Goal: Task Accomplishment & Management: Complete application form

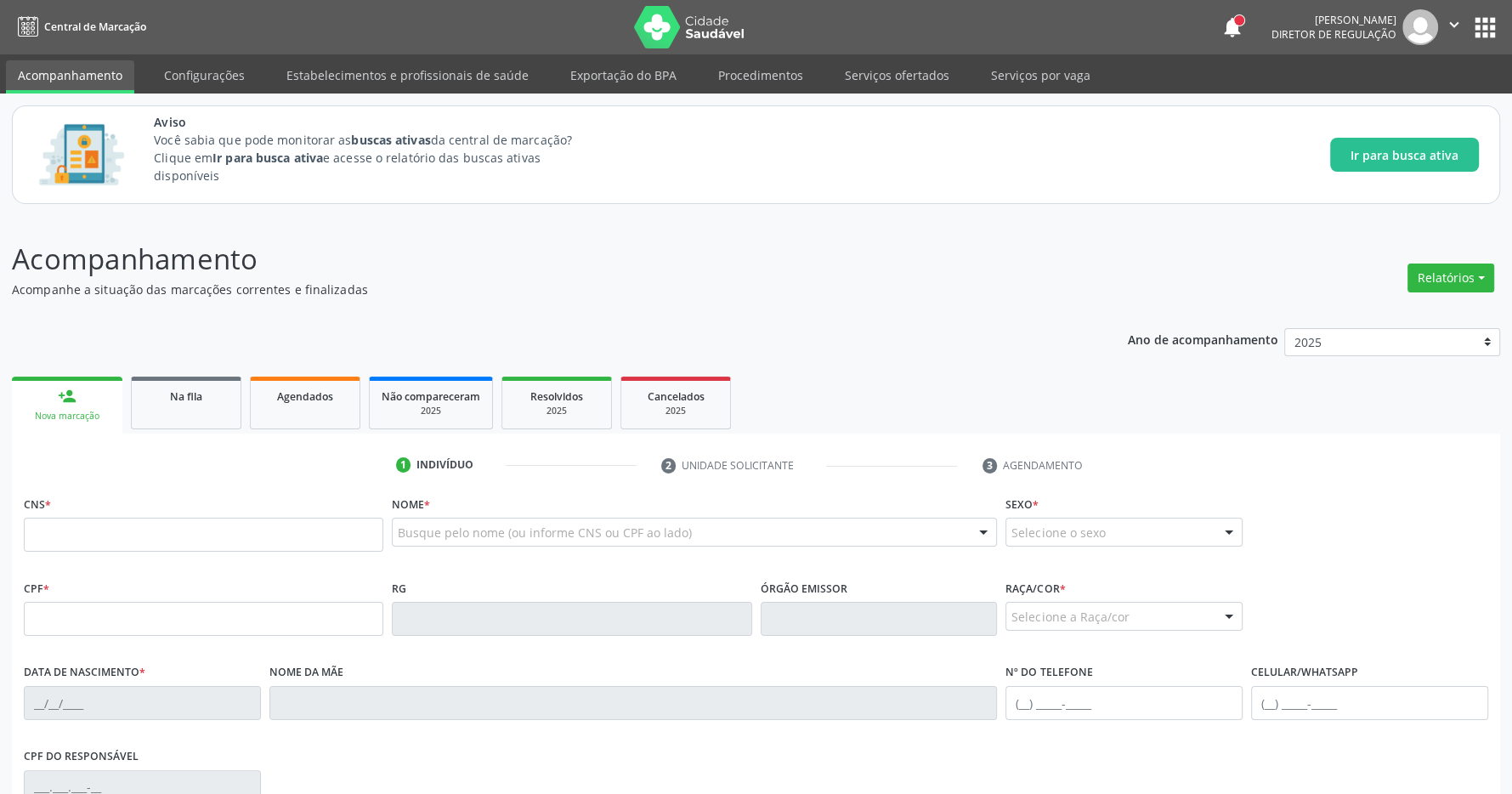
click at [926, 379] on ul "person_add Nova marcação Na fila Agendados Não compareceram 2025 Resolvidos 202…" at bounding box center [756, 404] width 1489 height 62
click at [234, 544] on input "text" at bounding box center [203, 534] width 360 height 34
paste input "708 7021 2679 5598"
type input "708 7021 2679 5598"
click at [933, 310] on div "Acompanhamento Acompanhe a situação das marcações correntes e finalizadas Relat…" at bounding box center [756, 635] width 1489 height 794
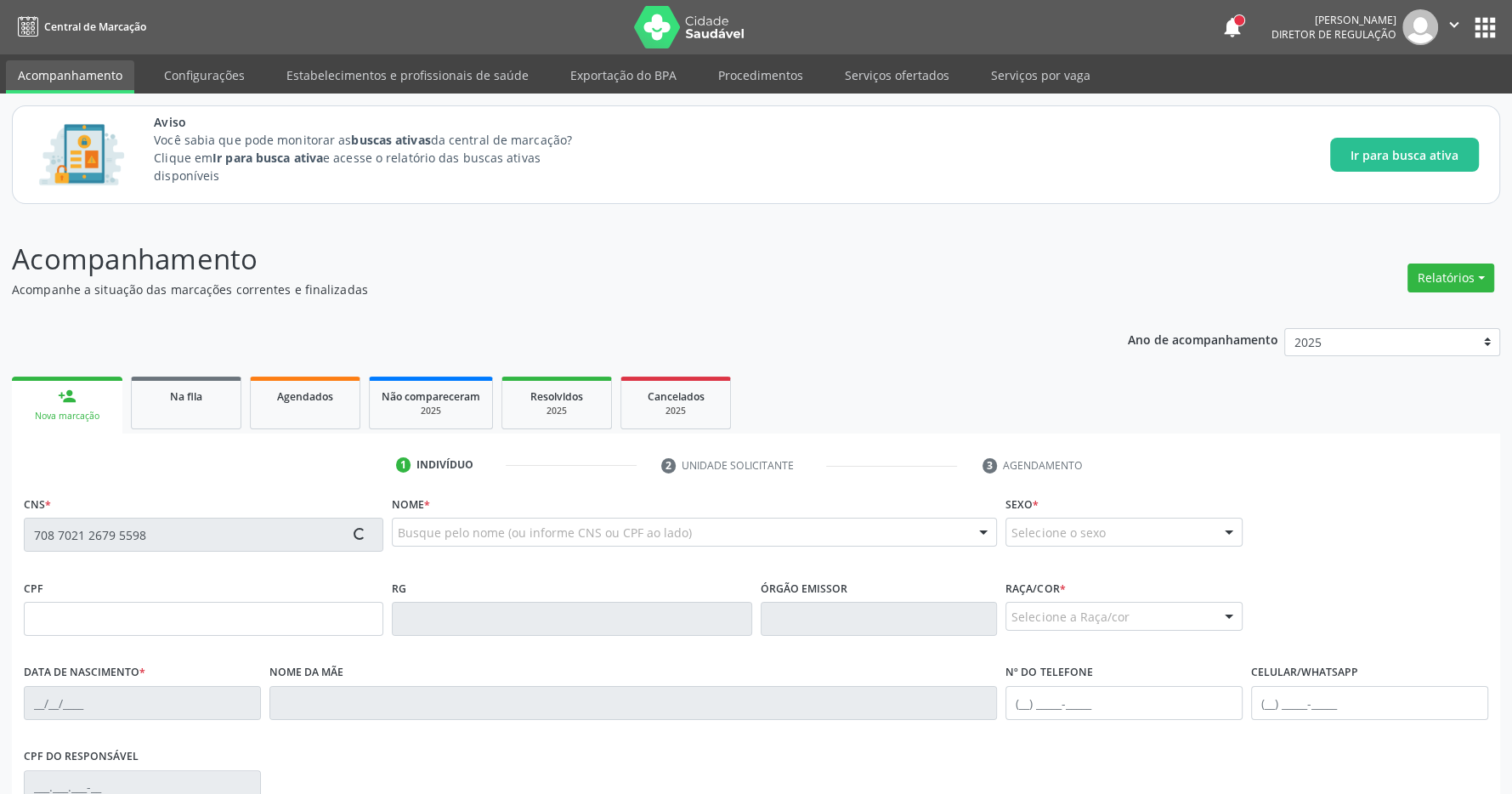
type input "047.124.314-07"
type input "[DATE]"
type input "[PERSON_NAME]"
type input "[PHONE_NUMBER]"
type input "606.766.124-15"
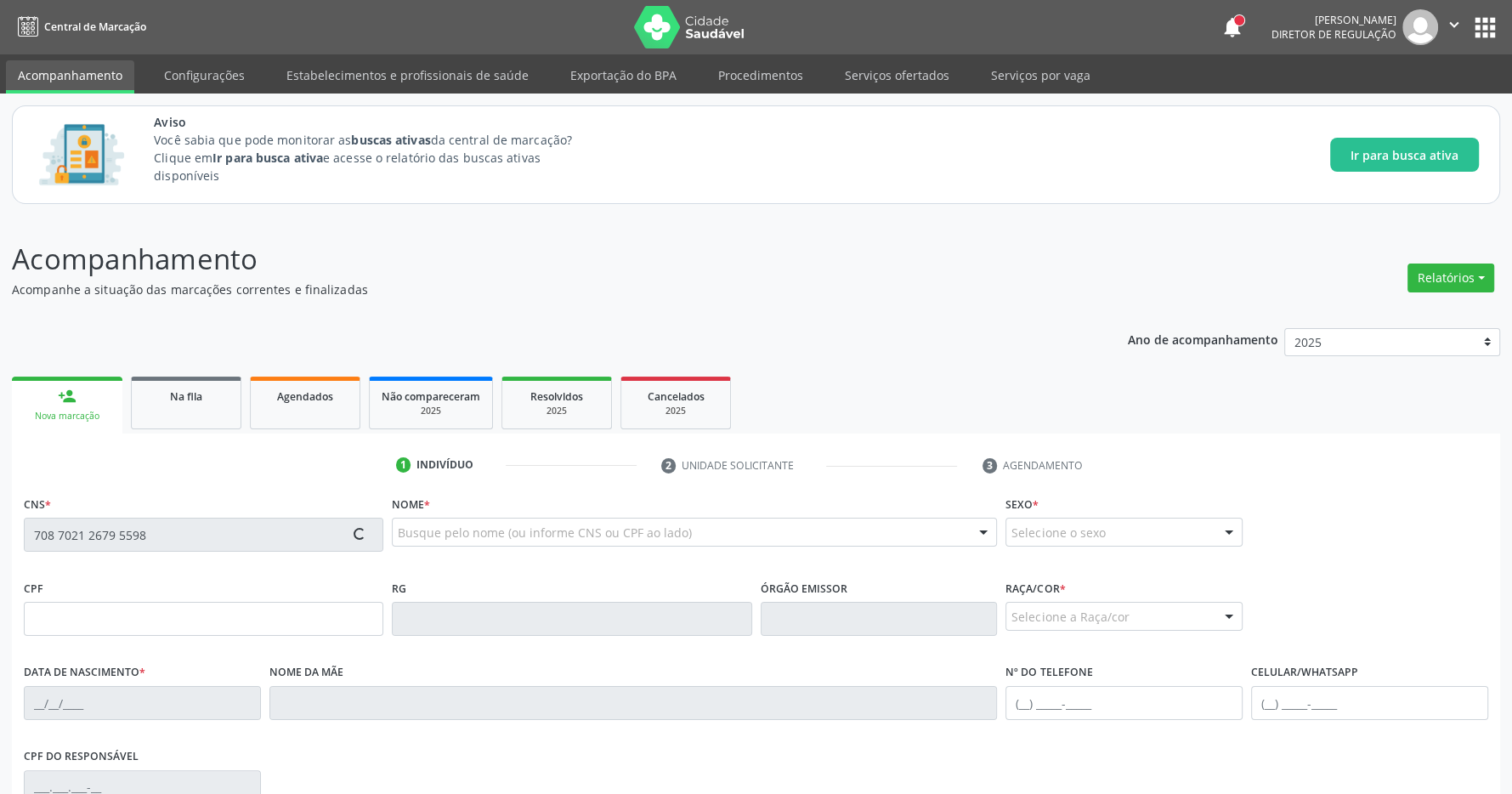
type input "S/N"
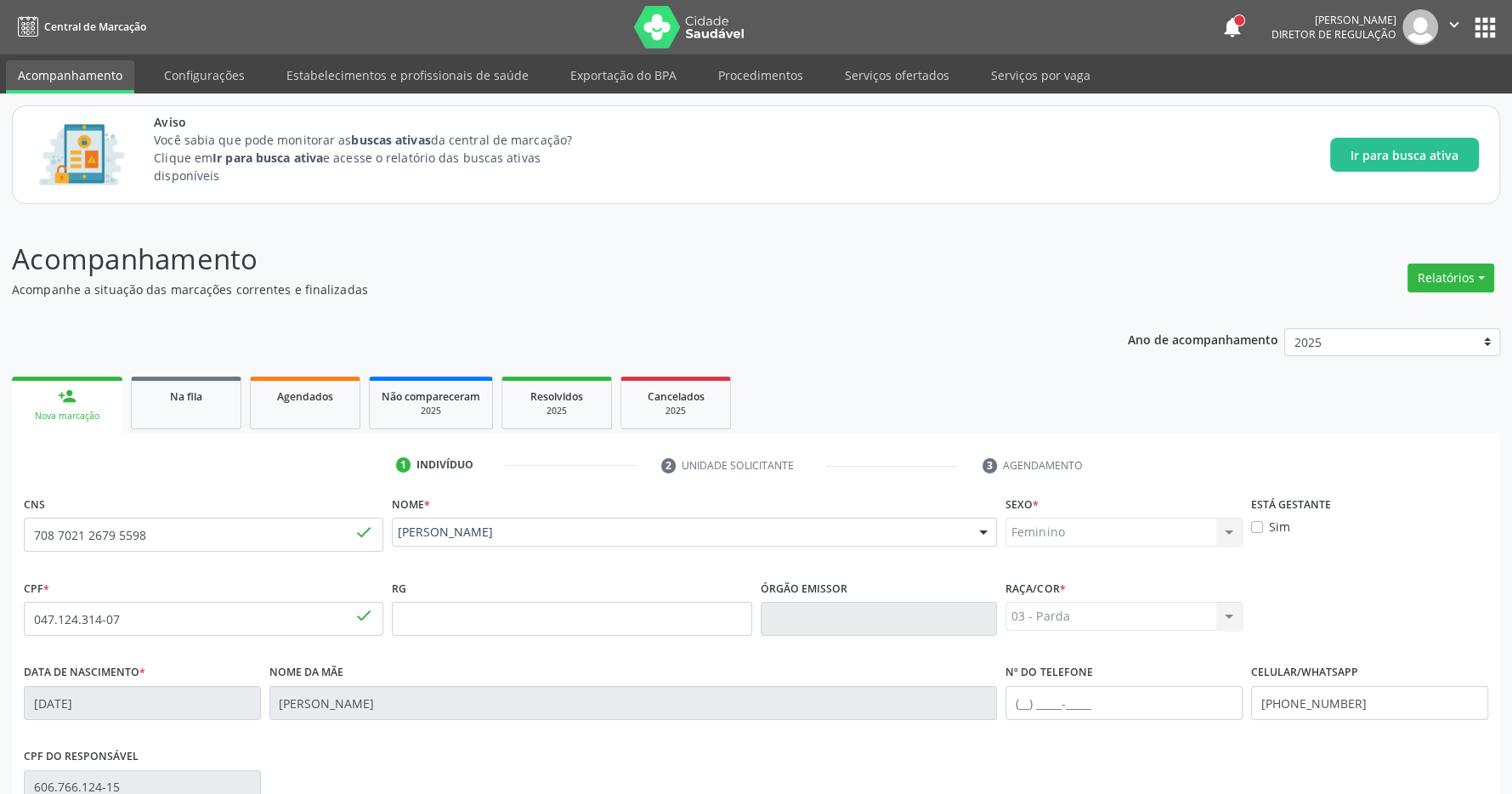
scroll to position [251, 0]
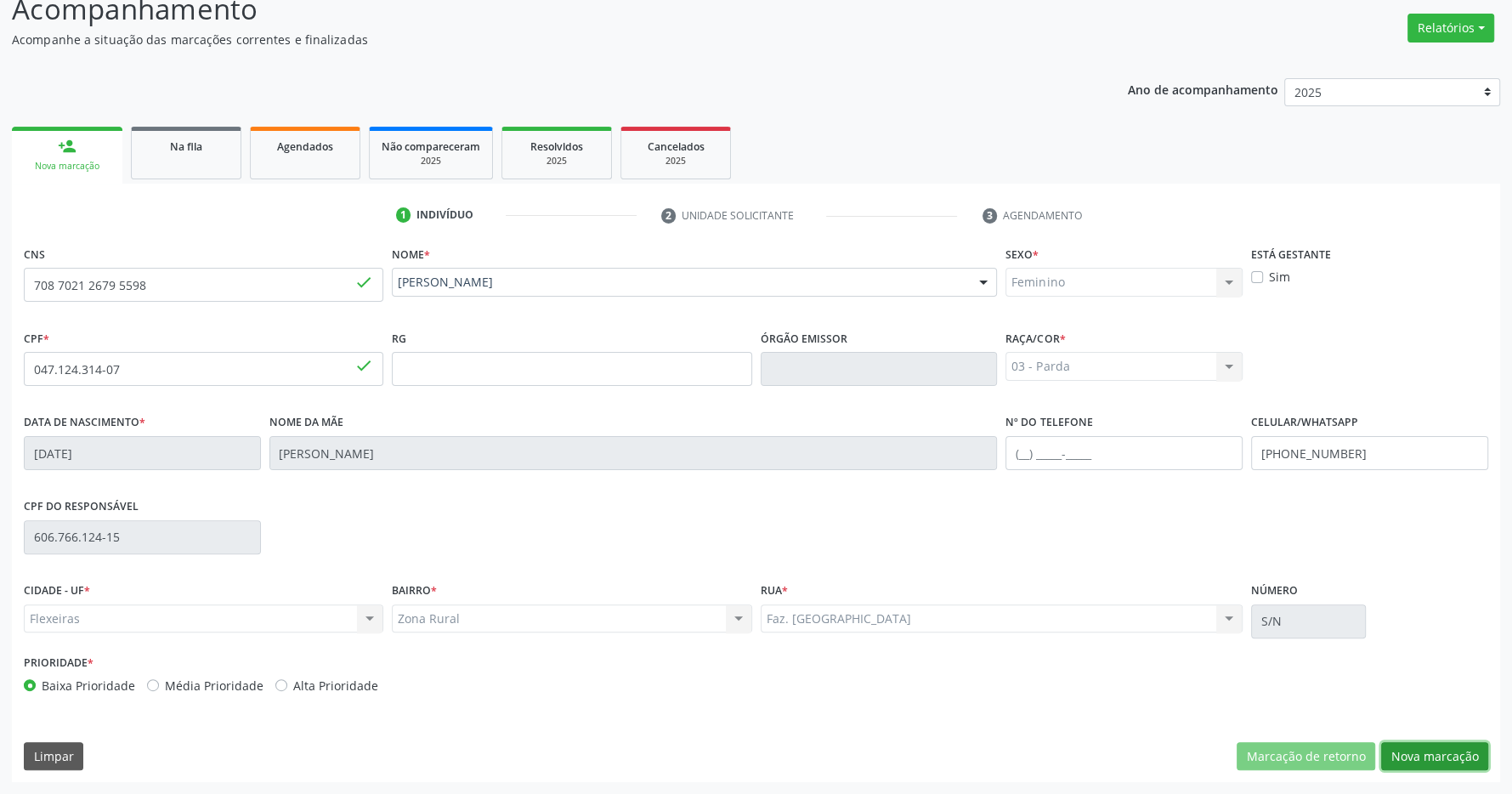
click at [1406, 749] on button "Nova marcação" at bounding box center [1434, 757] width 107 height 29
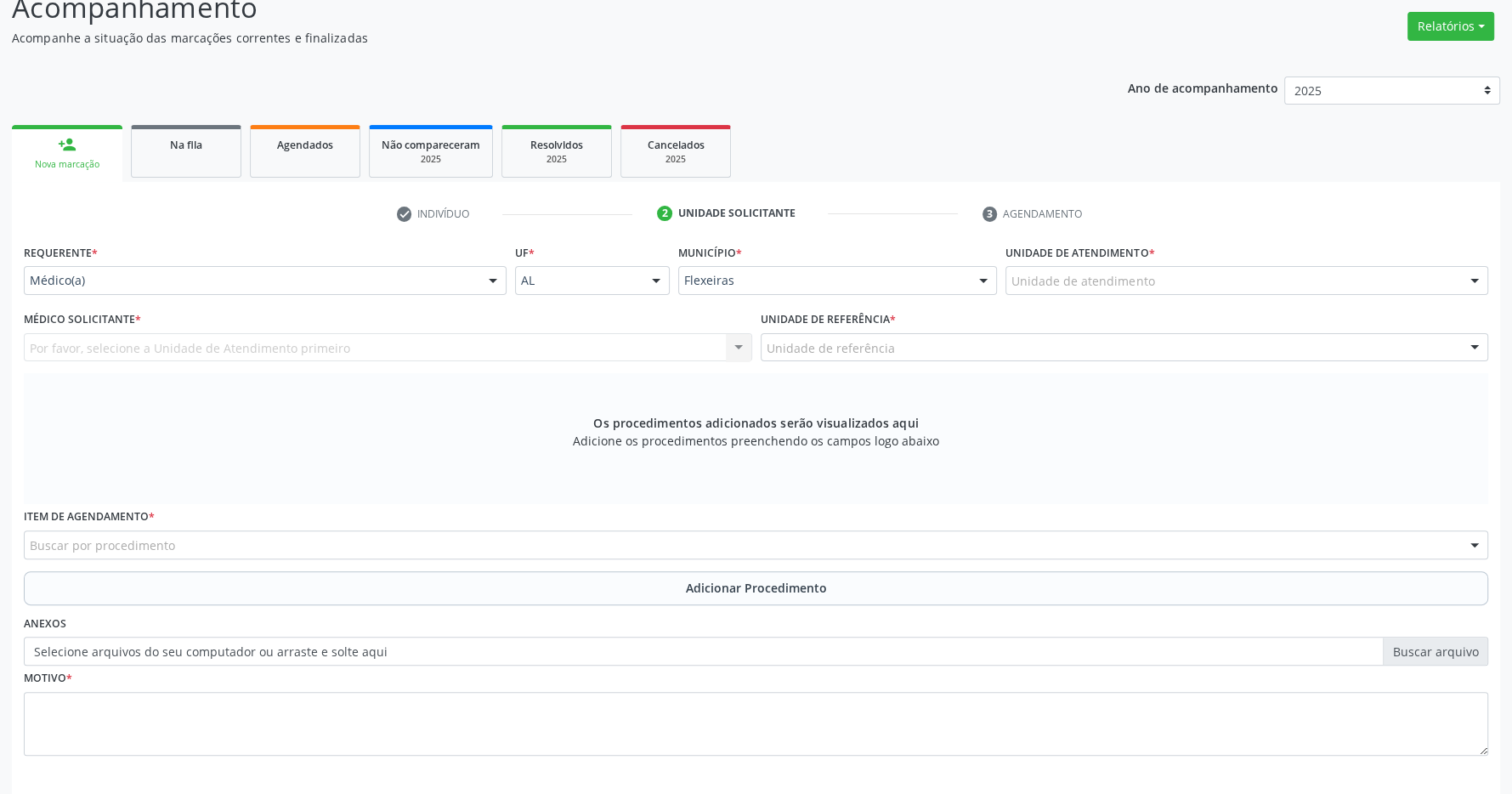
scroll to position [327, 0]
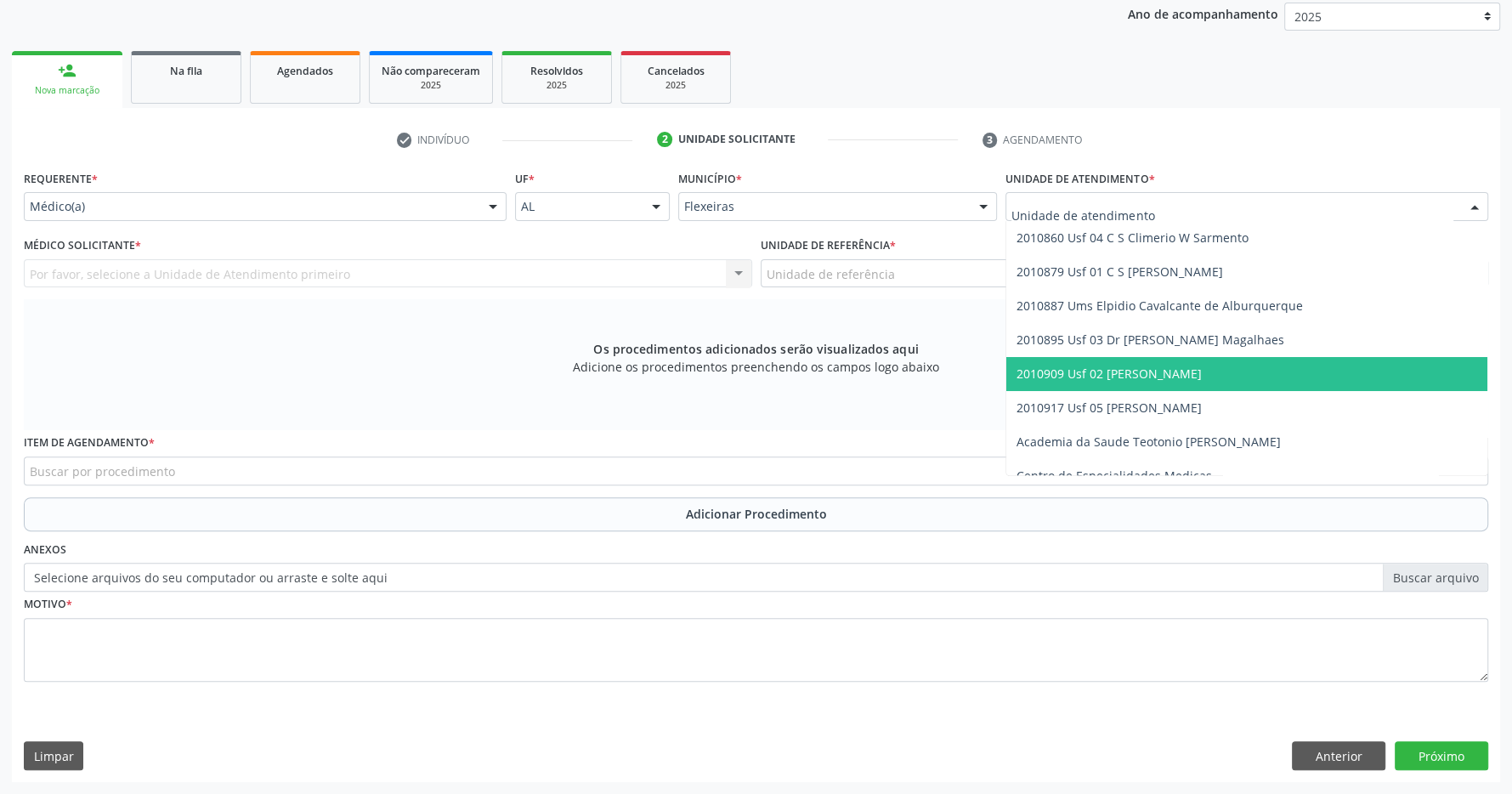
click at [1180, 375] on span "2010909 Usf 02 [PERSON_NAME]" at bounding box center [1109, 373] width 185 height 16
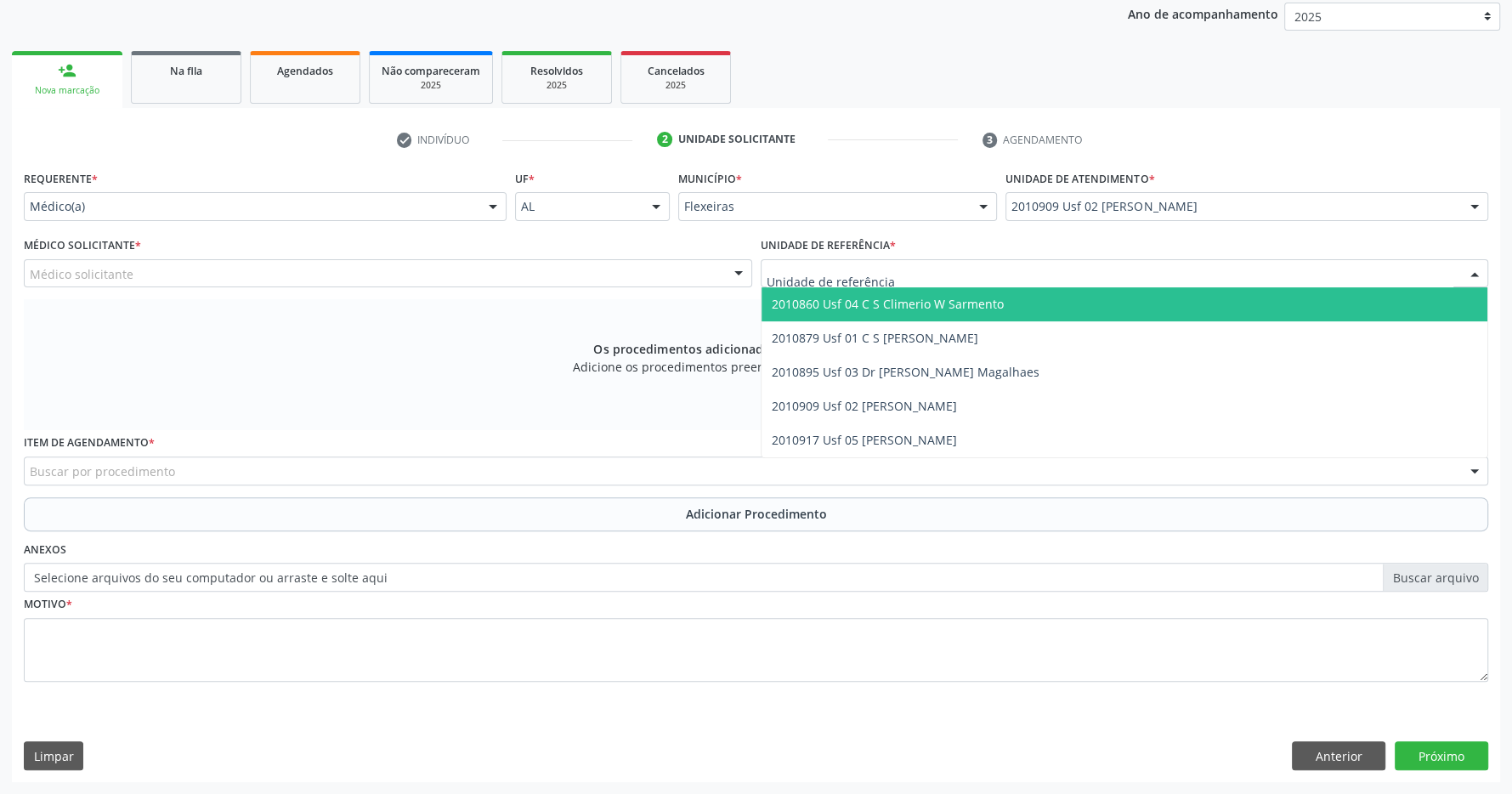
click at [1174, 279] on div at bounding box center [1125, 274] width 728 height 29
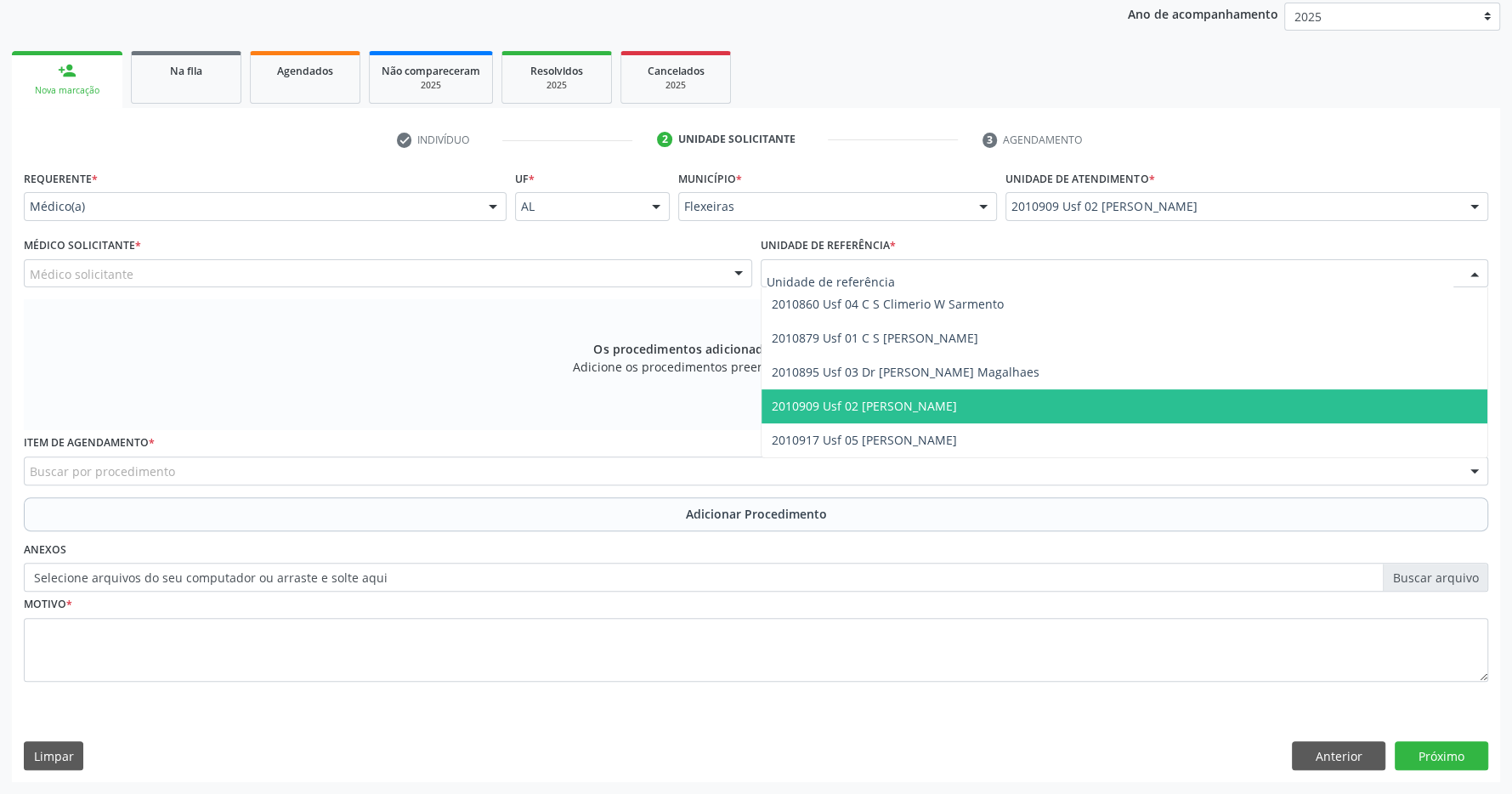
click at [1158, 394] on span "2010909 Usf 02 [PERSON_NAME]" at bounding box center [1124, 406] width 727 height 34
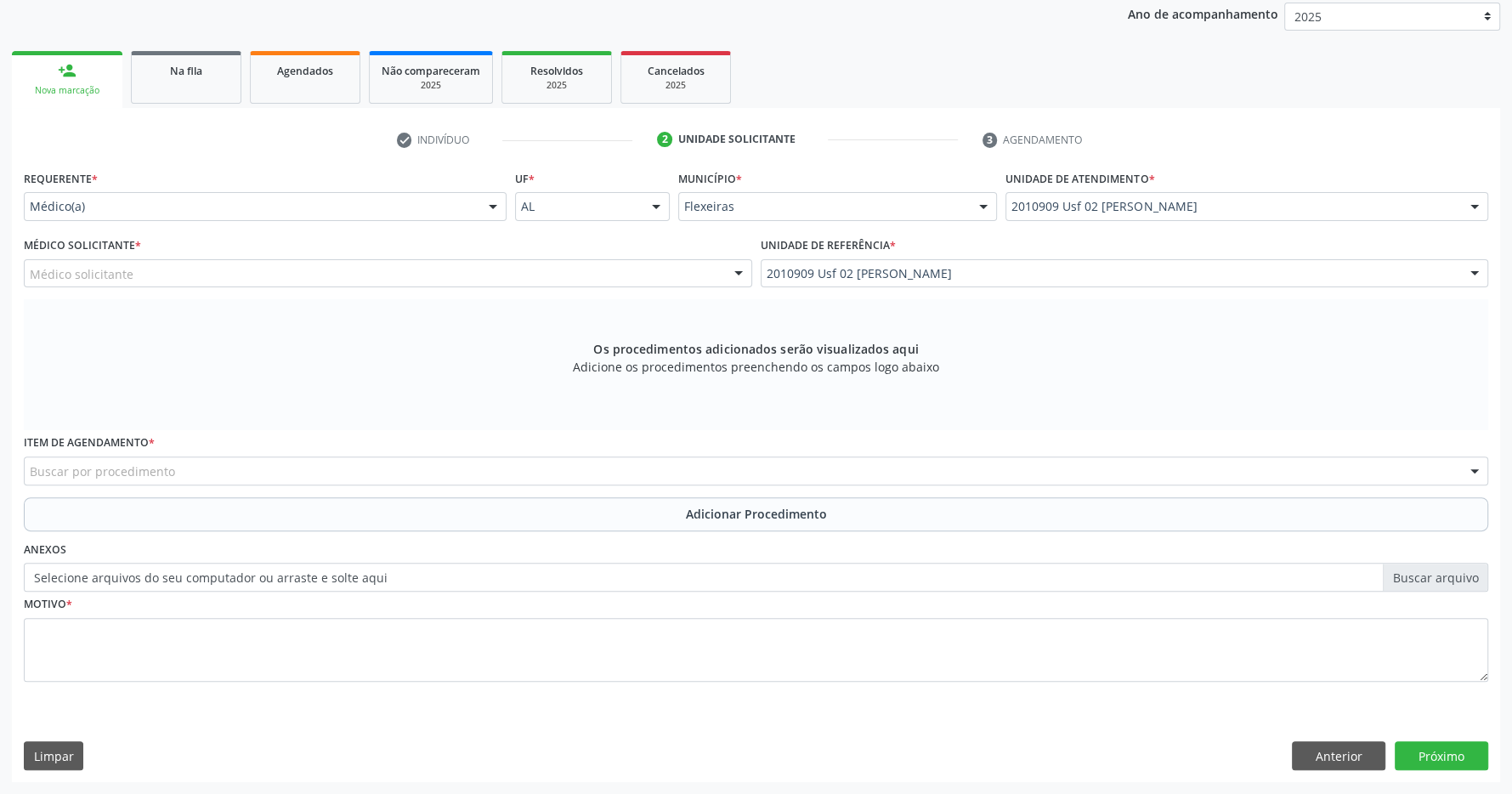
click at [671, 277] on div "Médico solicitante" at bounding box center [388, 274] width 728 height 29
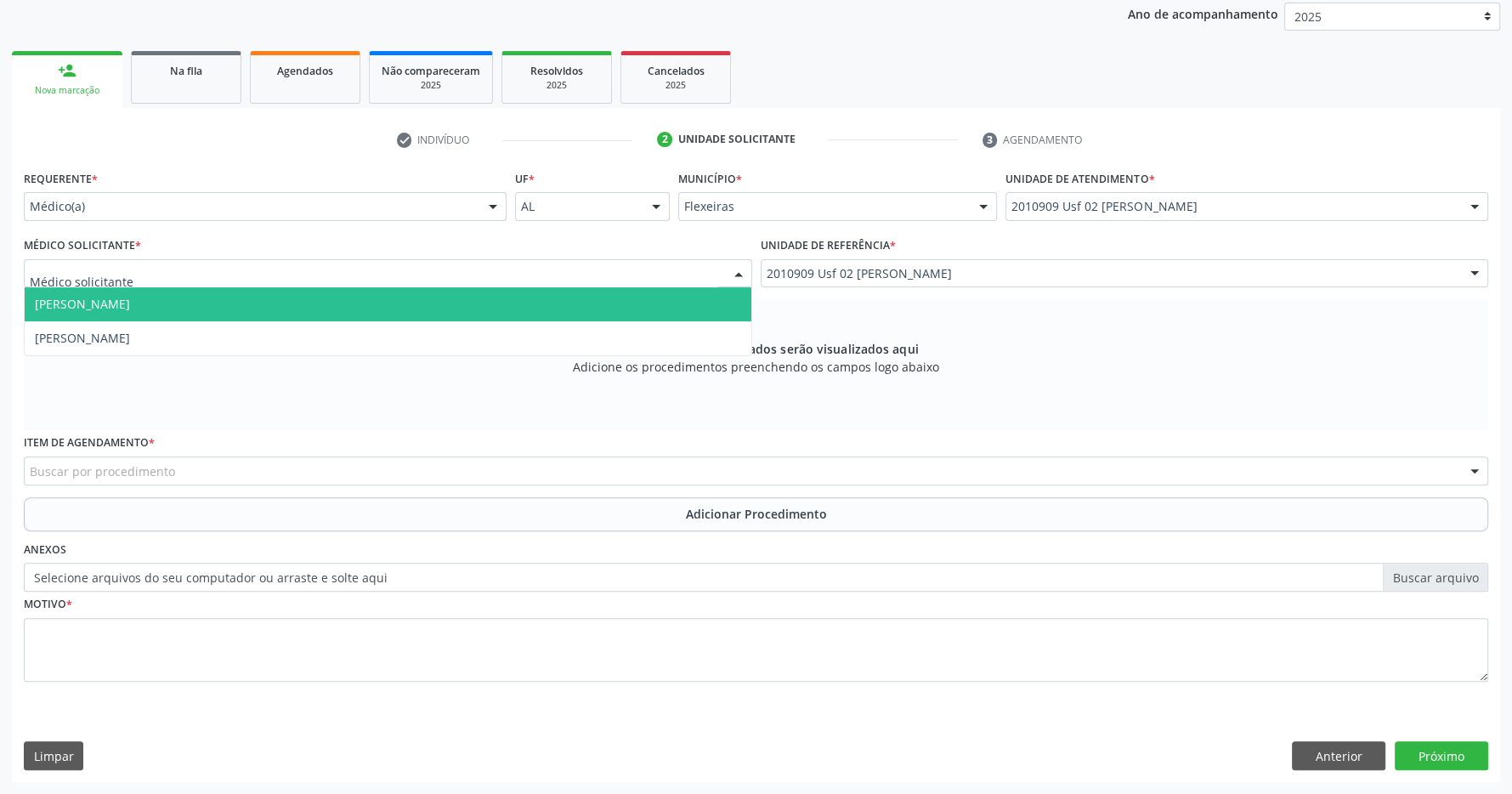
click at [553, 301] on span "[PERSON_NAME]" at bounding box center [388, 305] width 727 height 34
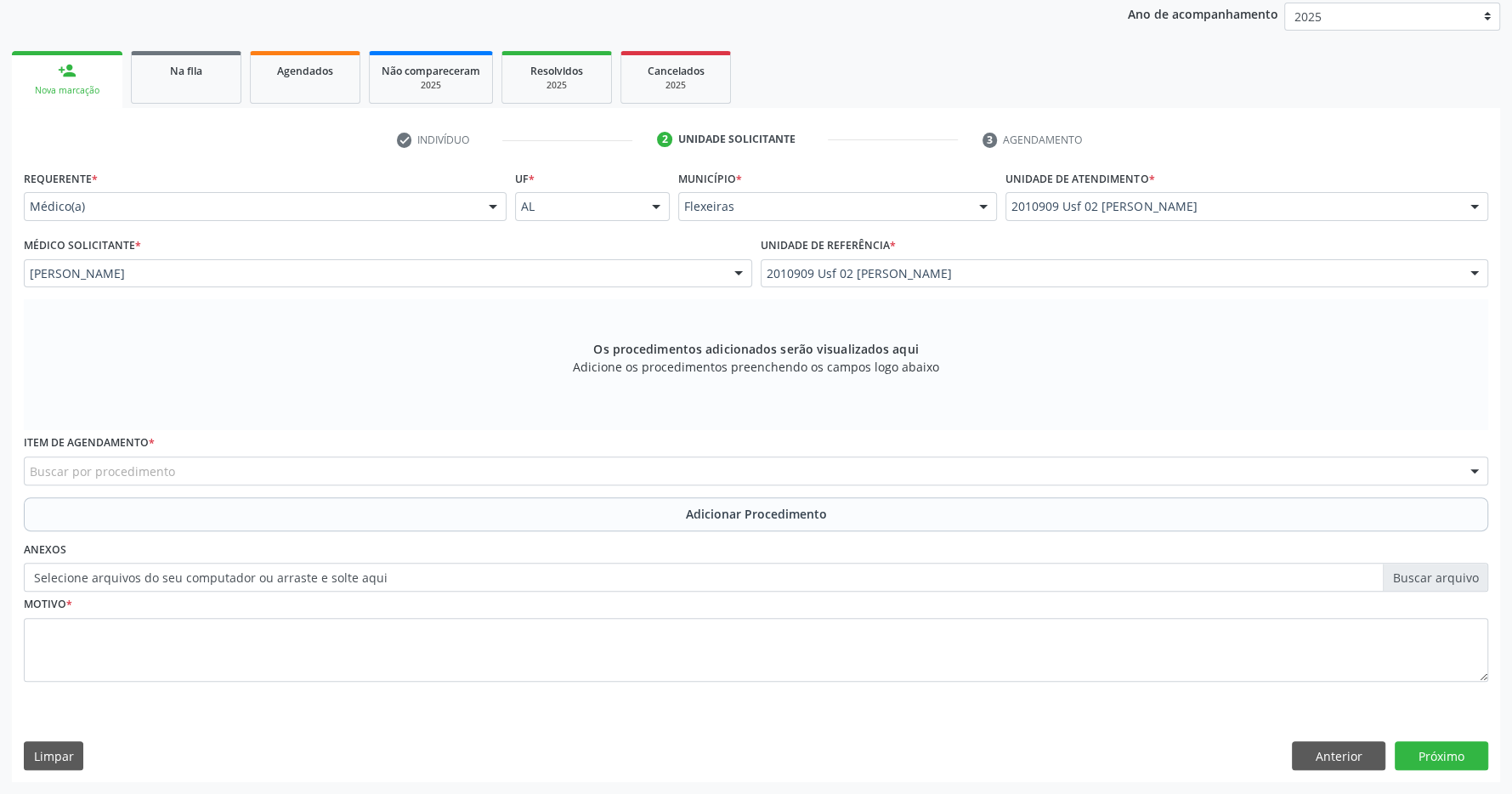
click at [717, 478] on div "Buscar por procedimento" at bounding box center [756, 471] width 1464 height 29
click at [330, 382] on div "Os procedimentos adicionados serão visualizados aqui Adicione os procedimentos …" at bounding box center [756, 364] width 1464 height 131
click at [284, 471] on div "Buscar por procedimento" at bounding box center [756, 471] width 1464 height 29
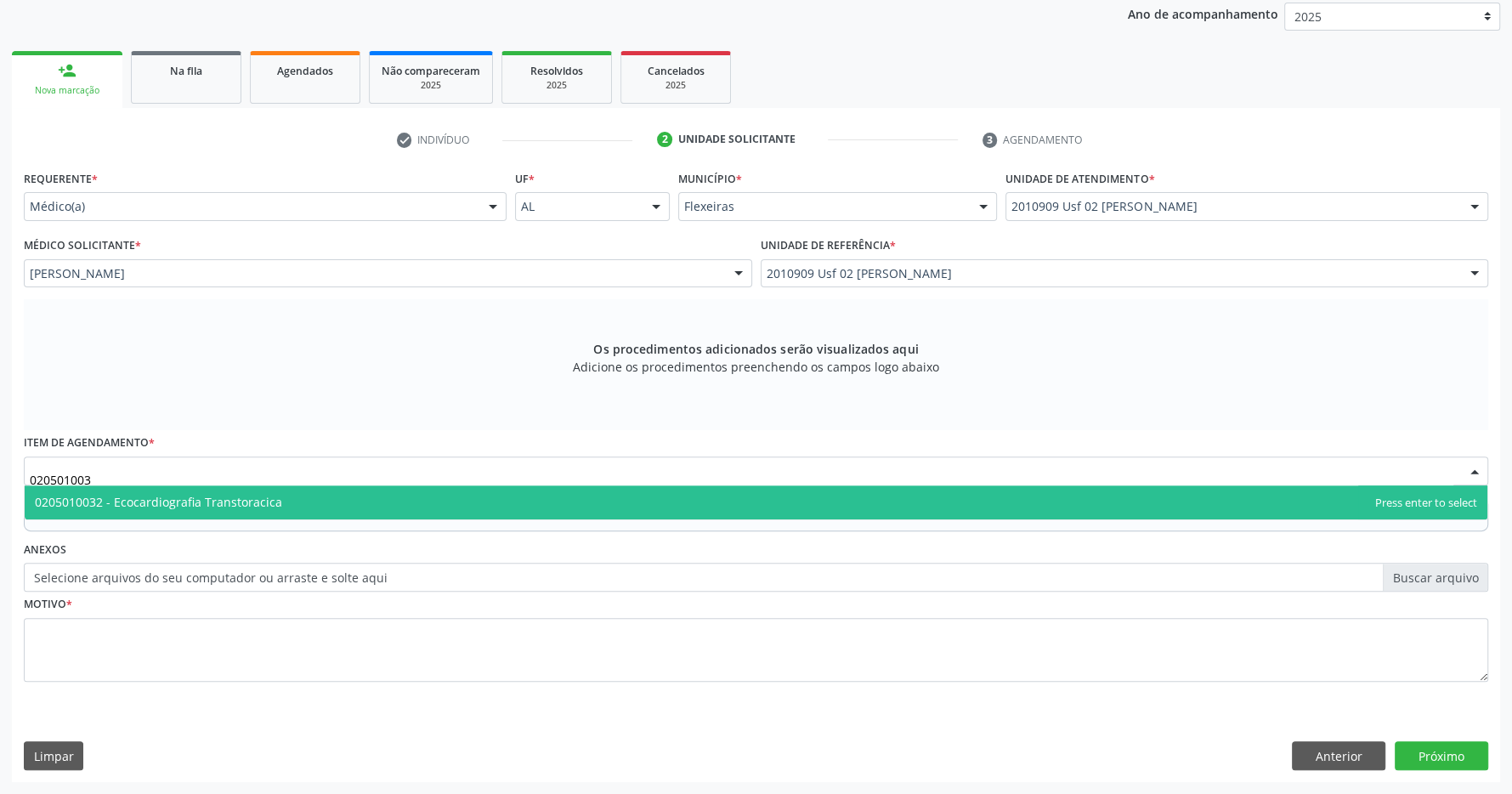
type input "0205010032"
click at [281, 496] on span "0205010032 - Ecocardiografia Transtoracica" at bounding box center [756, 503] width 1463 height 34
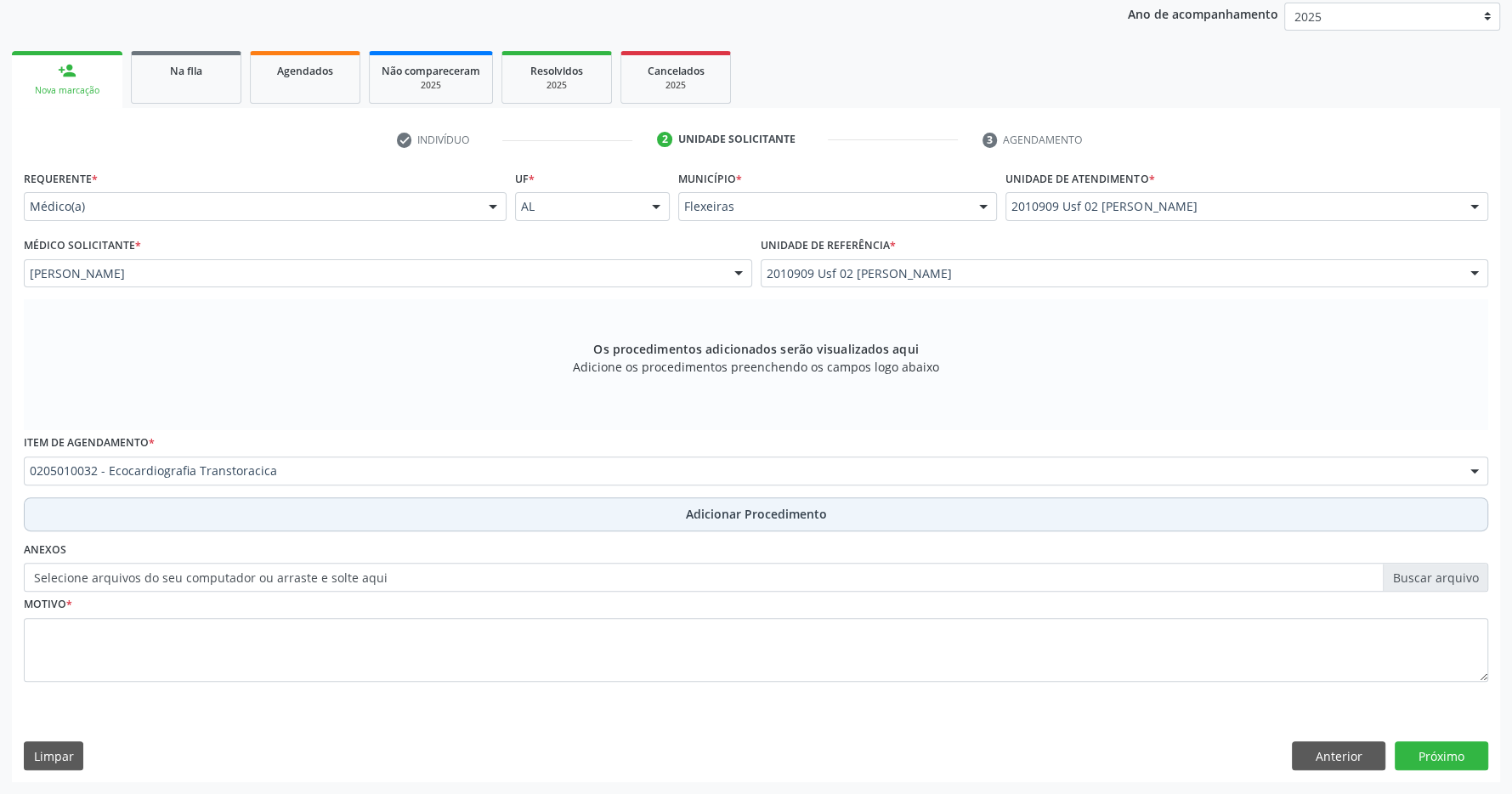
click at [676, 509] on button "Adicionar Procedimento" at bounding box center [756, 514] width 1464 height 34
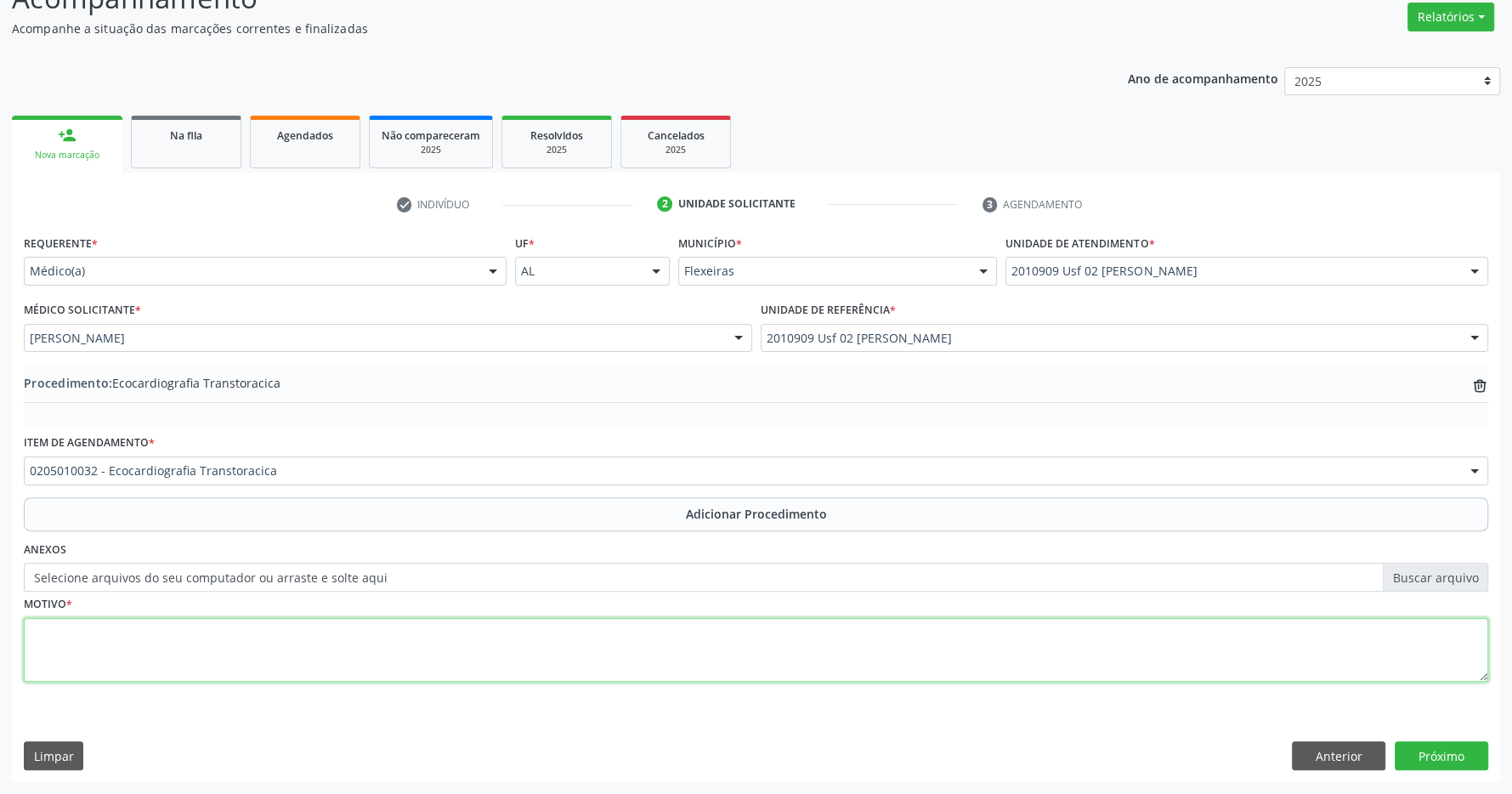
click at [468, 642] on textarea at bounding box center [756, 650] width 1464 height 64
type textarea "paciente com historico familiar de cariopatia axame de rastreio."
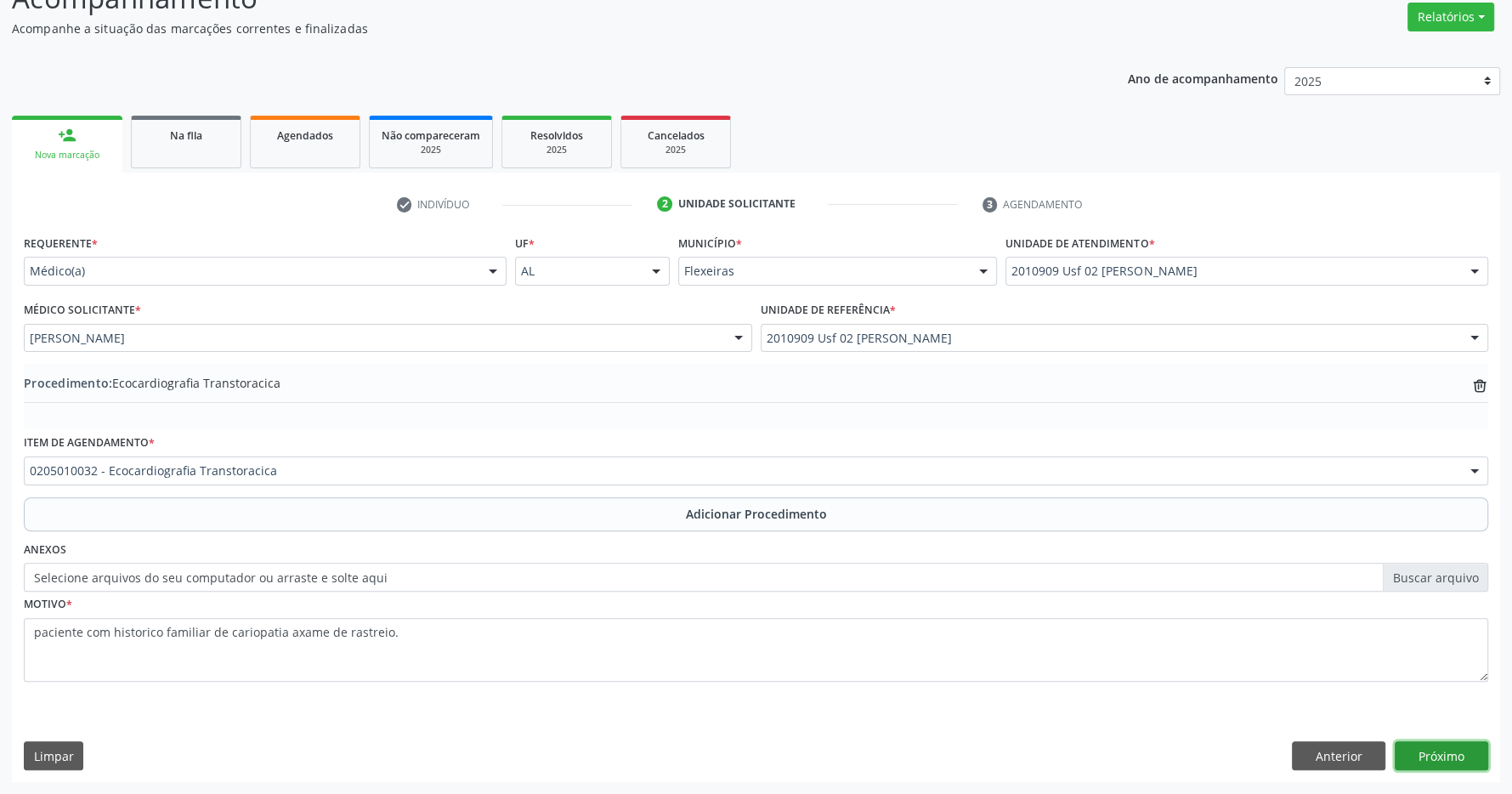
click at [1445, 753] on button "Próximo" at bounding box center [1441, 756] width 93 height 29
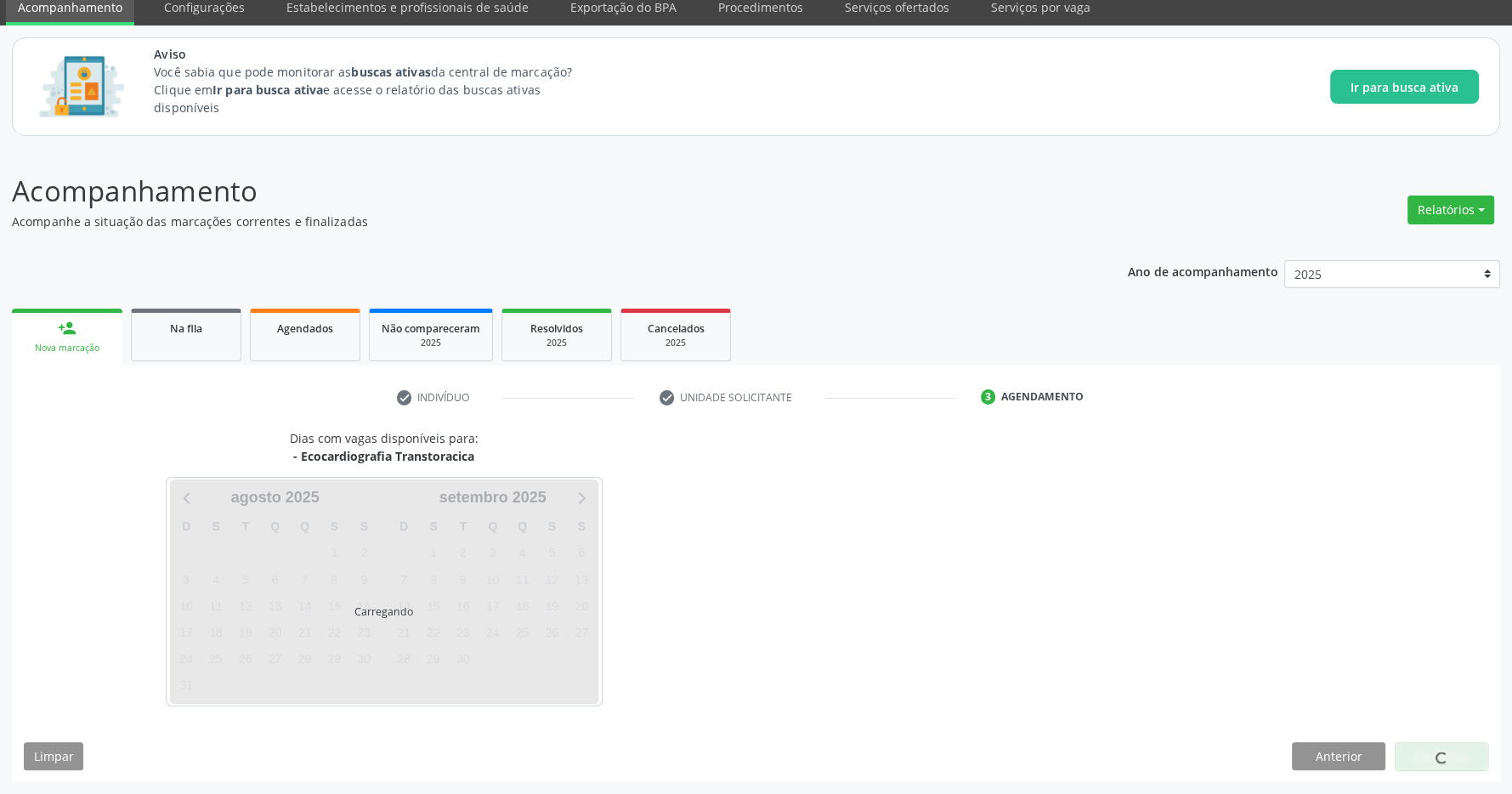
scroll to position [70, 0]
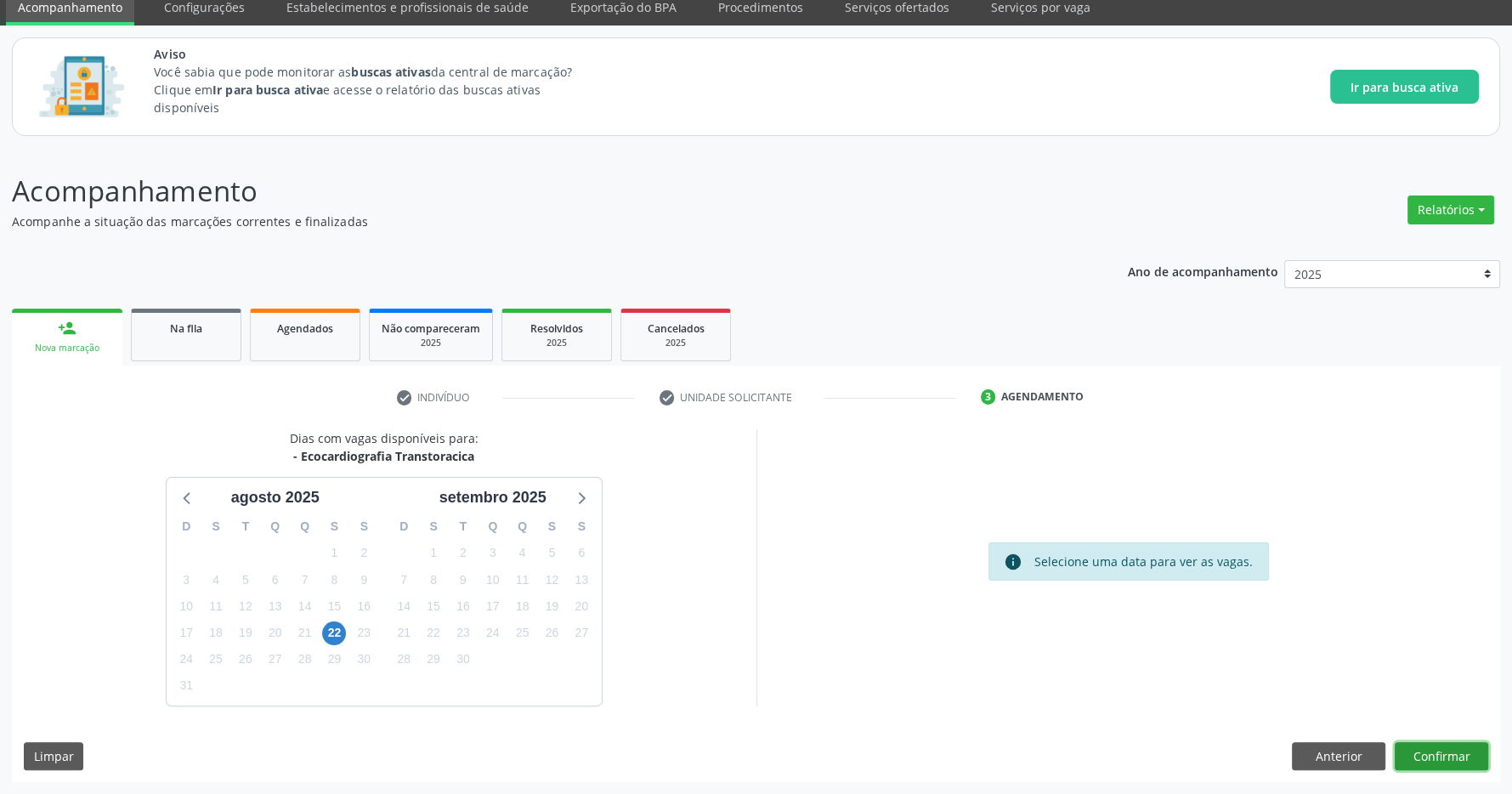
click at [1435, 758] on button "Confirmar" at bounding box center [1441, 757] width 93 height 29
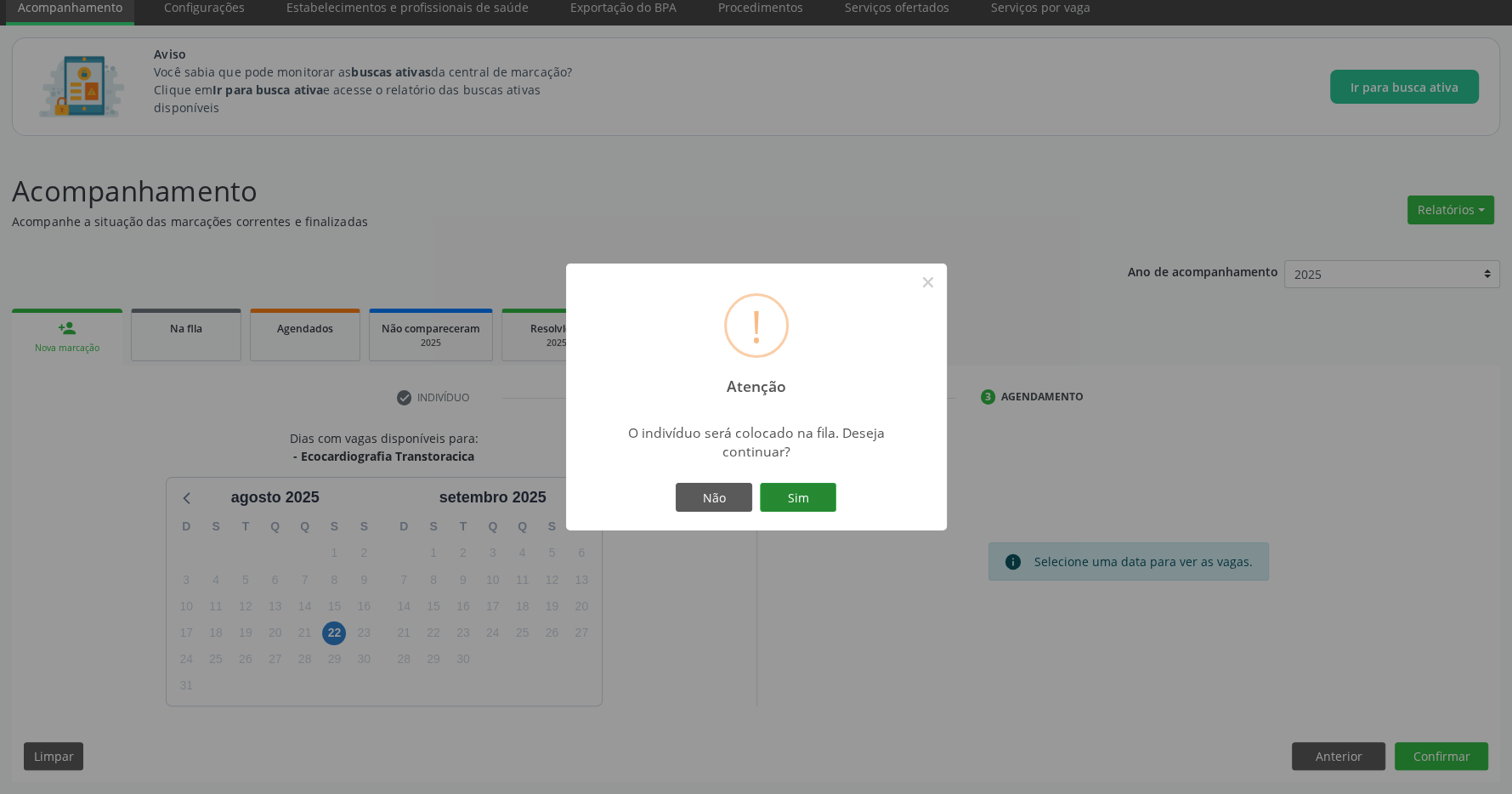
click at [806, 484] on button "Sim" at bounding box center [798, 497] width 77 height 29
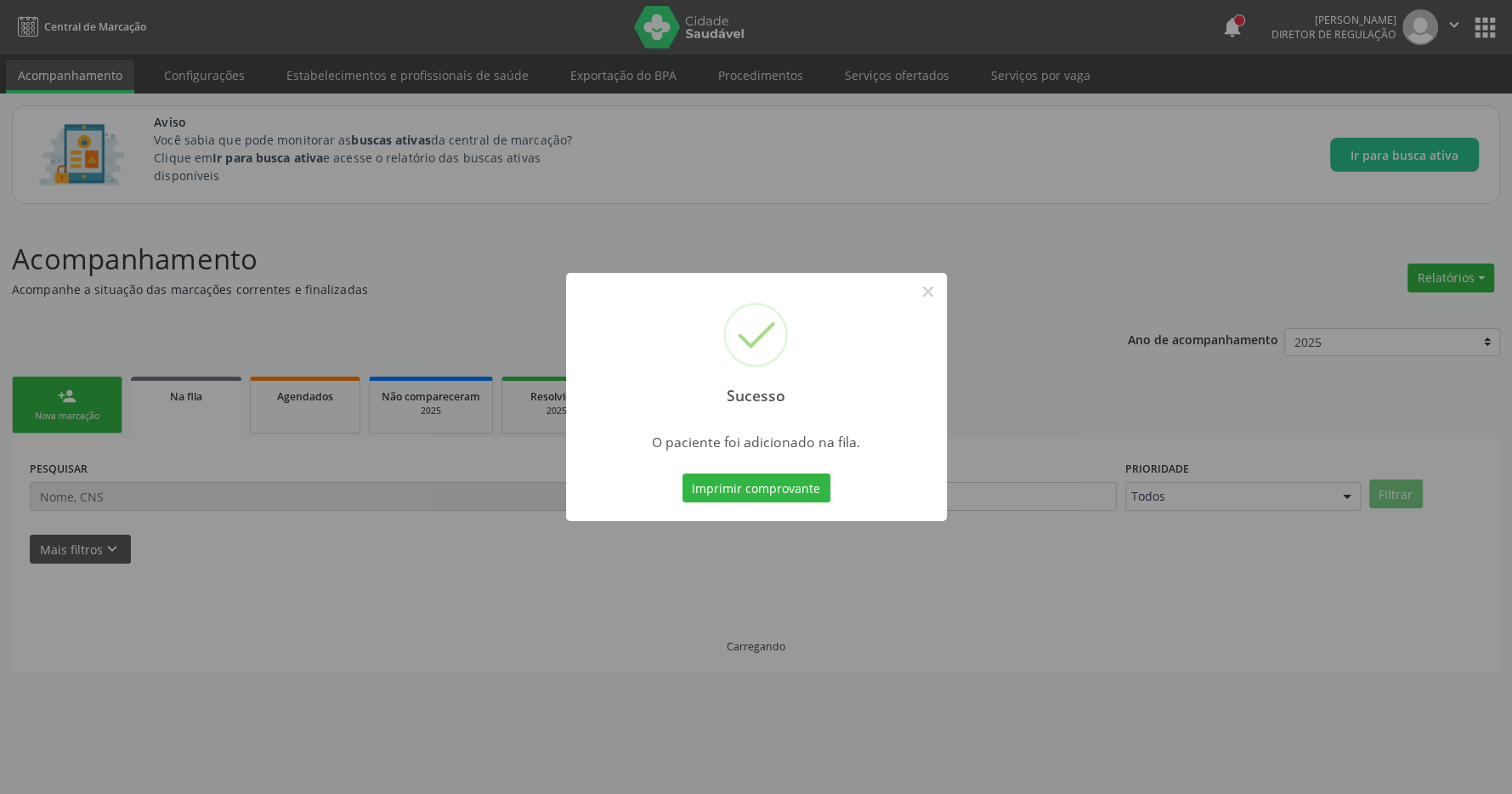
scroll to position [0, 0]
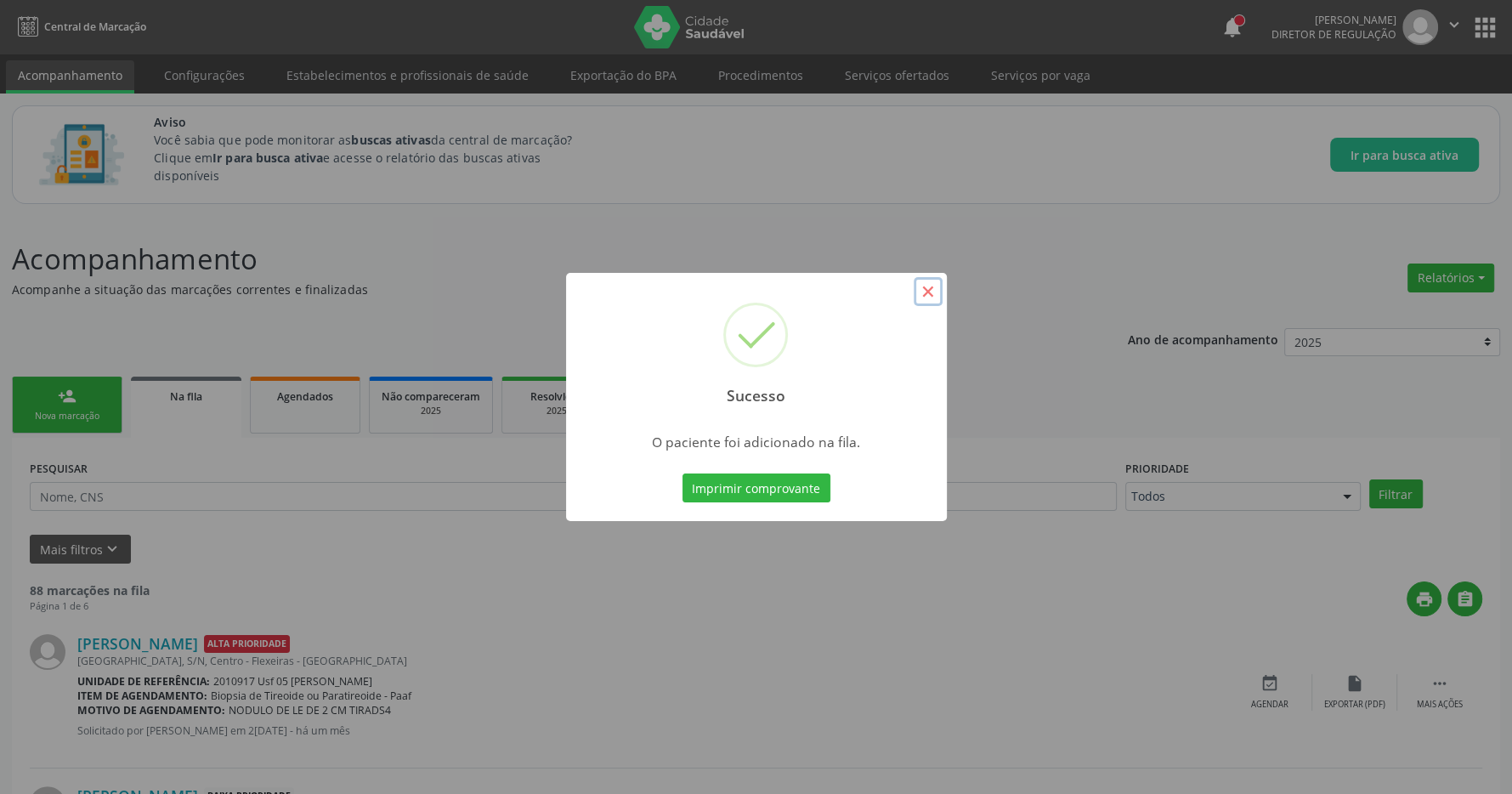
click at [923, 291] on button "×" at bounding box center [927, 291] width 29 height 29
